Goal: Navigation & Orientation: Find specific page/section

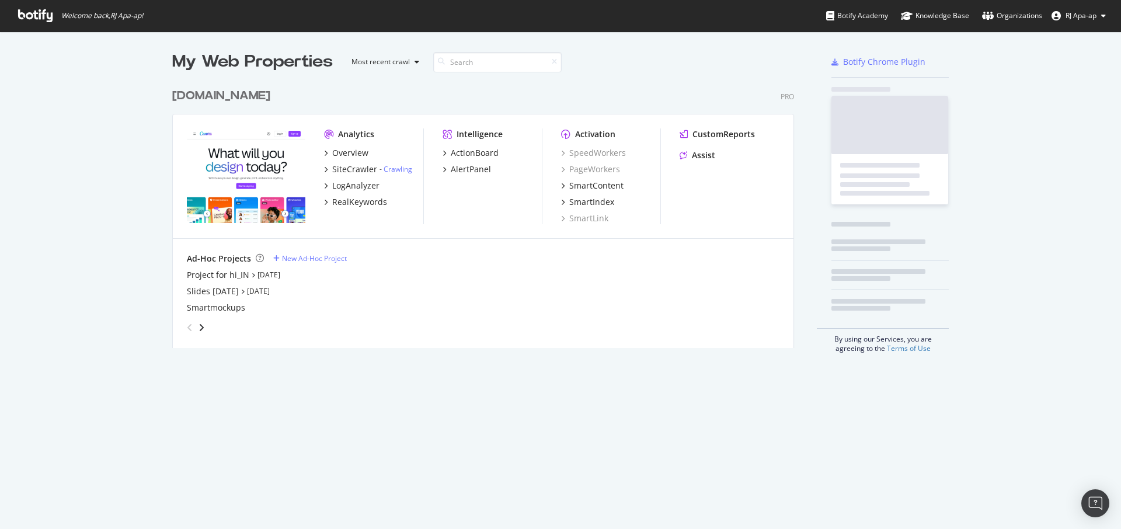
scroll to position [266, 623]
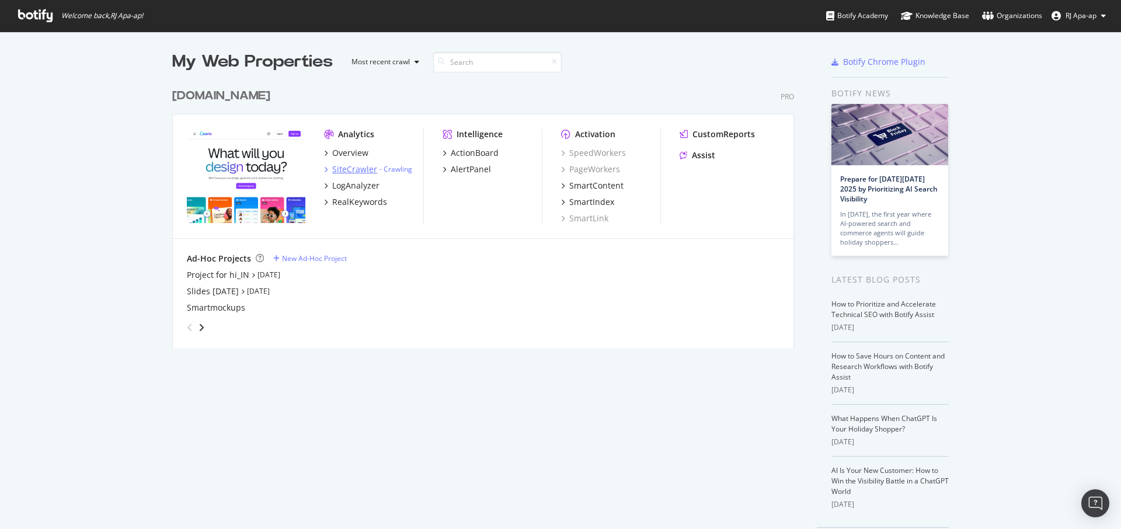
click at [355, 165] on div "SiteCrawler" at bounding box center [354, 170] width 45 height 12
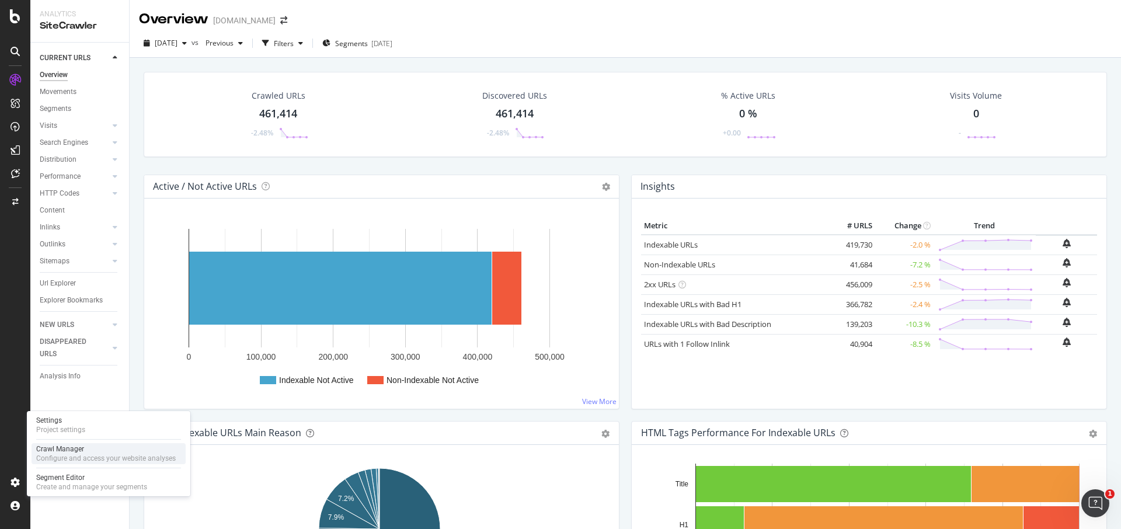
click at [90, 446] on div "Crawl Manager" at bounding box center [106, 448] width 140 height 9
